Goal: Transaction & Acquisition: Subscribe to service/newsletter

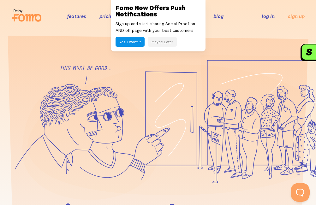
click at [176, 47] on button "Maybe Later" at bounding box center [162, 42] width 29 height 10
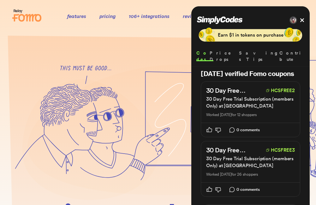
click at [266, 91] on button "hcsfree2" at bounding box center [280, 91] width 29 height 8
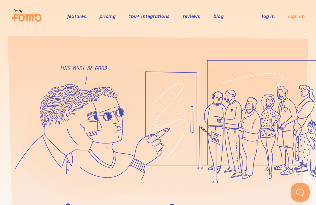
click at [133, 3] on header "features pricing 106+ integrations reviews blog log in sign up log in sign up" at bounding box center [158, 16] width 316 height 32
